Goal: Browse casually: Explore the website without a specific task or goal

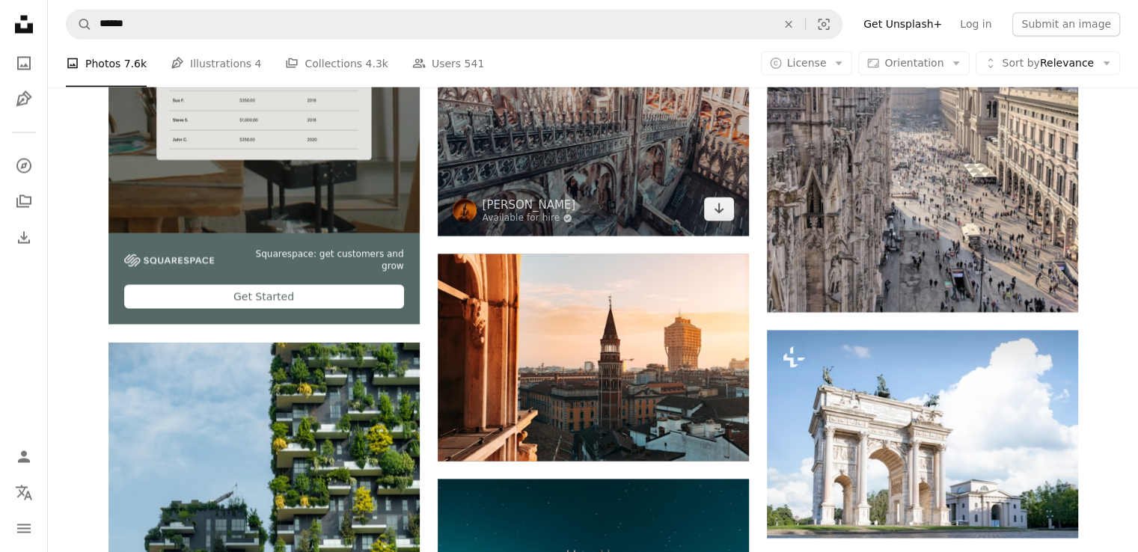
scroll to position [2918, 0]
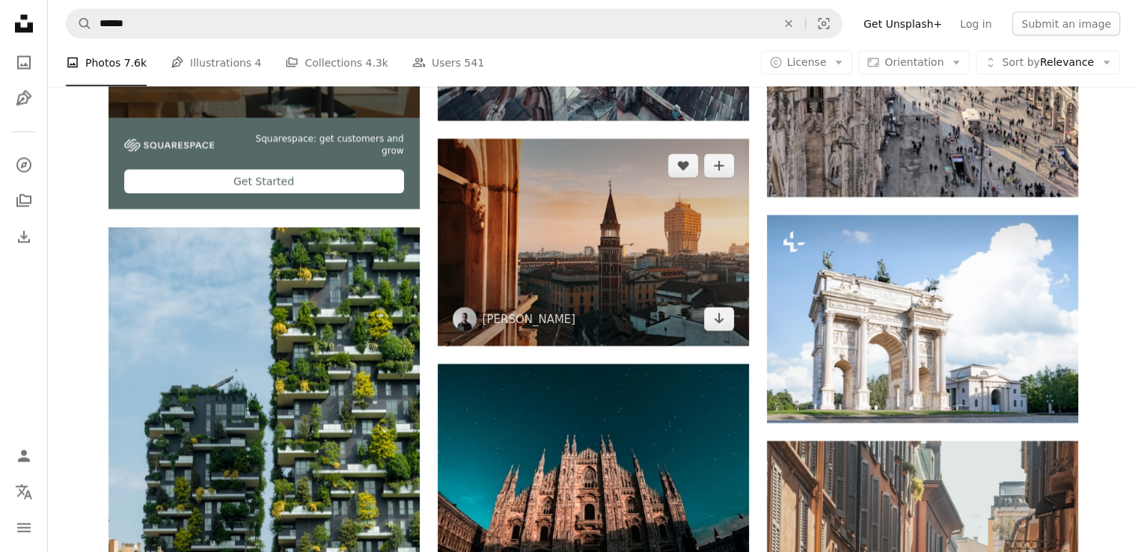
click at [565, 207] on img at bounding box center [593, 242] width 311 height 207
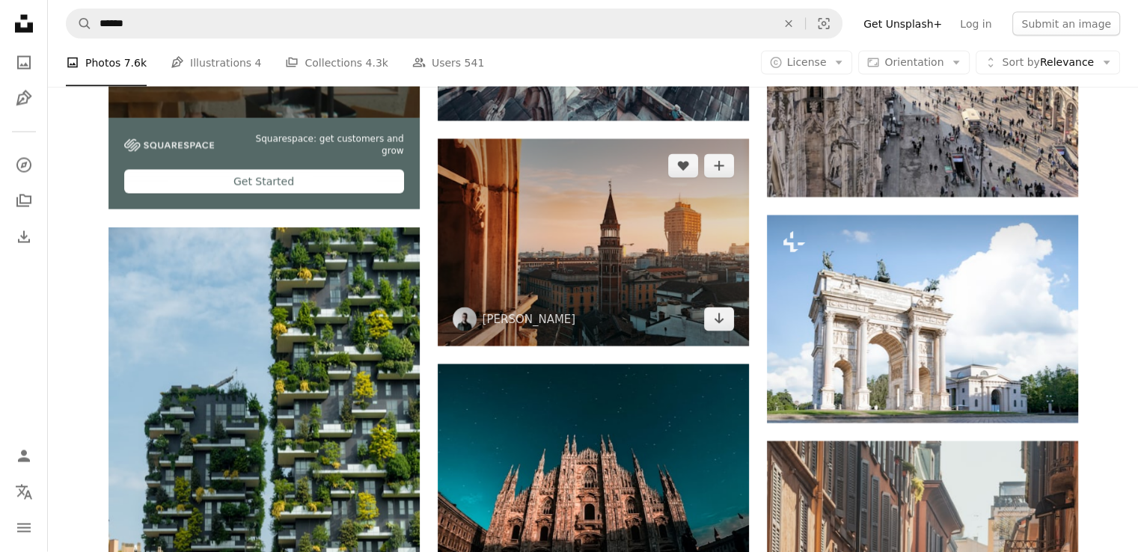
click at [503, 237] on img at bounding box center [593, 242] width 311 height 207
click at [505, 237] on img at bounding box center [593, 242] width 311 height 207
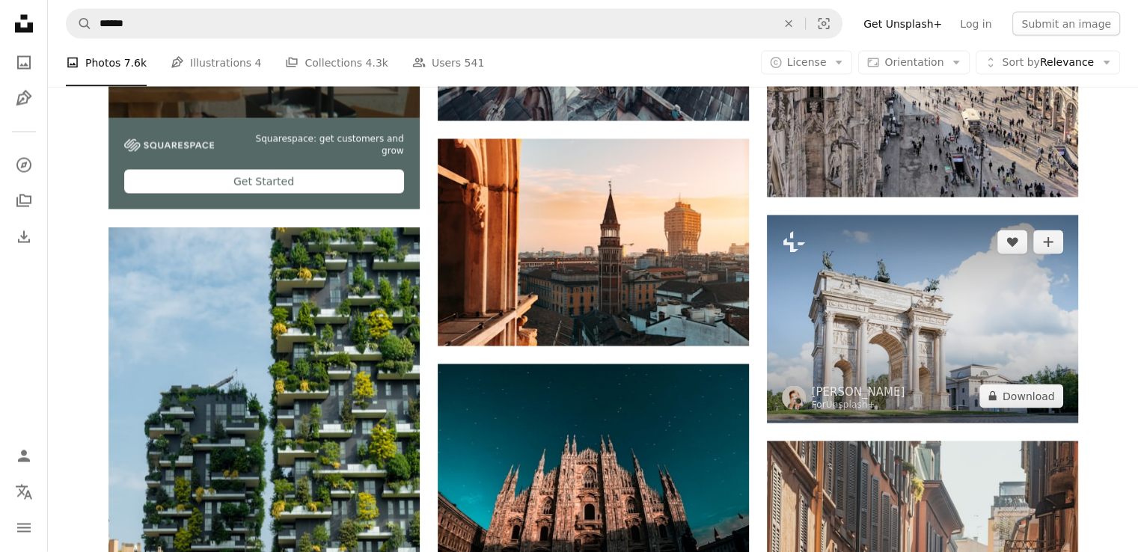
click at [889, 257] on img at bounding box center [922, 318] width 311 height 207
click at [890, 258] on img at bounding box center [922, 318] width 311 height 207
click at [891, 258] on img at bounding box center [922, 318] width 311 height 207
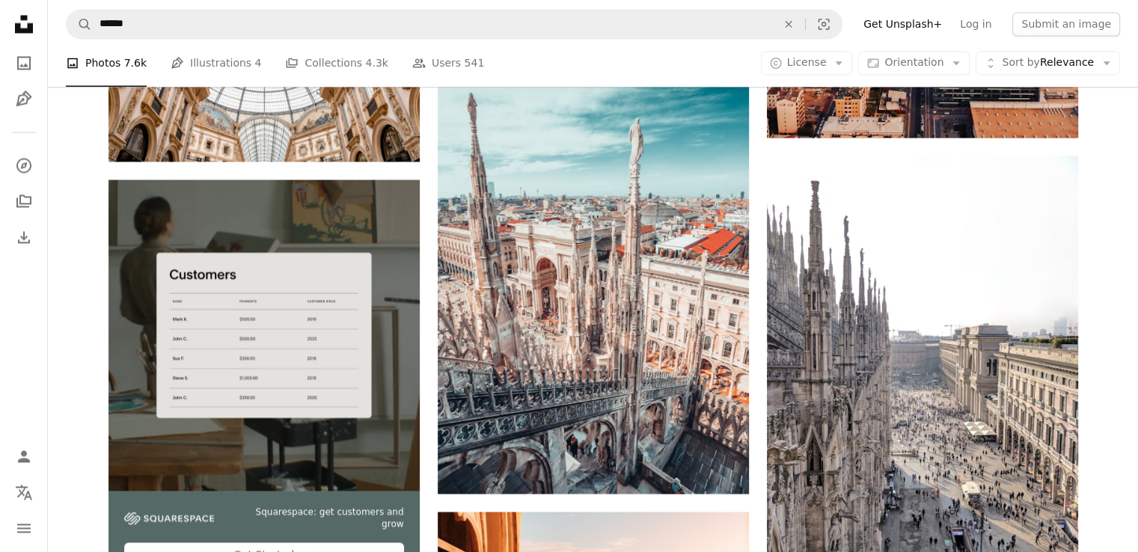
scroll to position [2543, 0]
